Goal: Find specific page/section: Find specific page/section

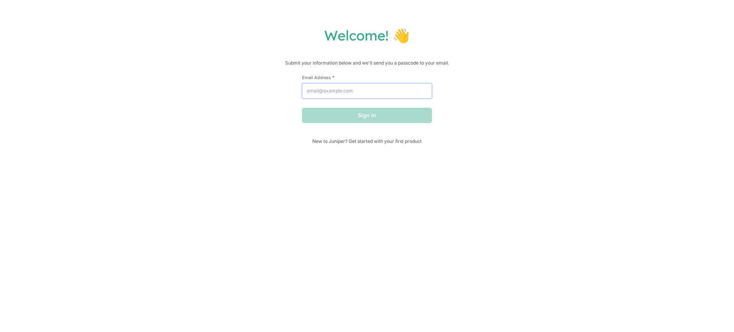
click at [346, 90] on input "Email Address *" at bounding box center [367, 90] width 130 height 15
type input "[EMAIL_ADDRESS][DOMAIN_NAME]"
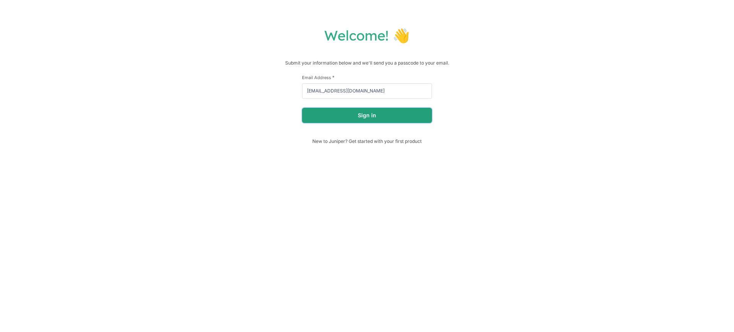
click at [327, 112] on button "Sign in" at bounding box center [367, 115] width 130 height 15
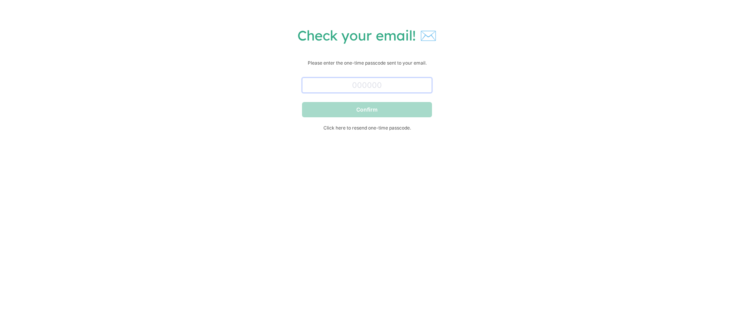
click at [324, 78] on input "text" at bounding box center [367, 85] width 130 height 15
paste input "350733"
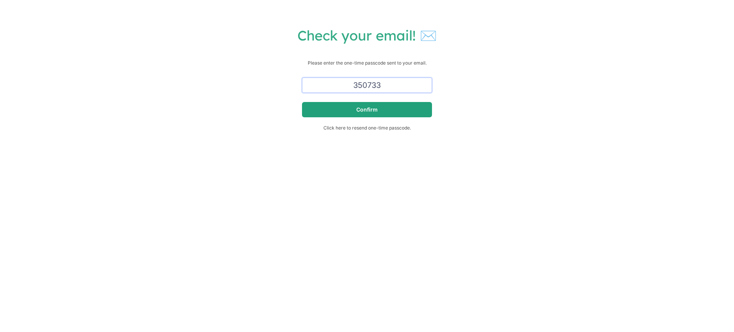
type input "350733"
click at [340, 108] on button "Confirm" at bounding box center [367, 109] width 130 height 15
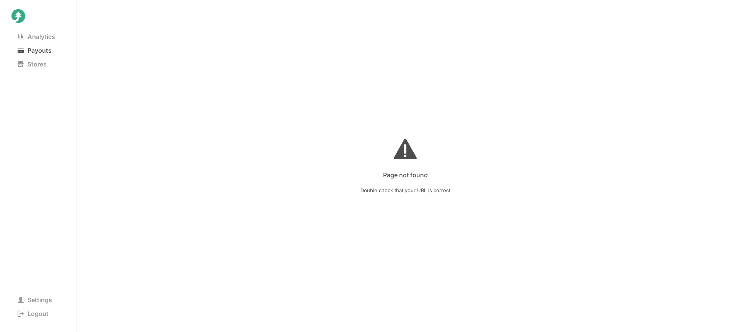
click at [36, 50] on span "Payouts" at bounding box center [34, 50] width 46 height 11
click at [659, 162] on store at bounding box center [406, 188] width 658 height 288
click at [623, 124] on store at bounding box center [406, 188] width 658 height 288
